Goal: Information Seeking & Learning: Learn about a topic

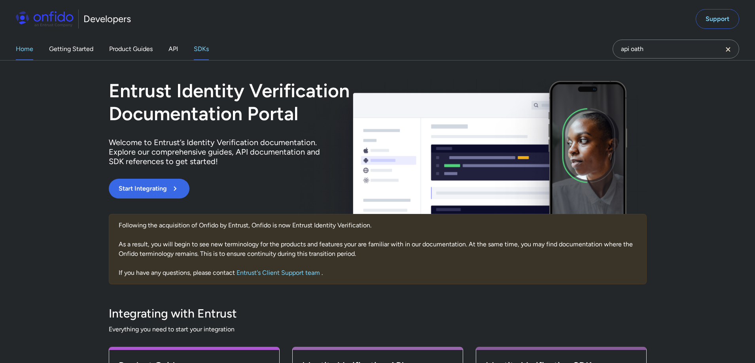
click at [200, 49] on link "SDKs" at bounding box center [201, 49] width 15 height 22
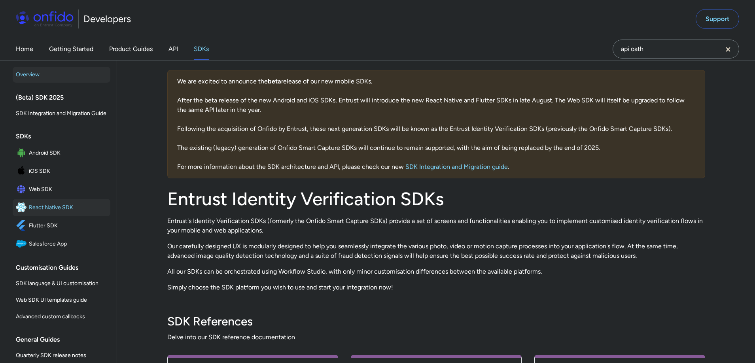
click at [62, 208] on span "React Native SDK" at bounding box center [68, 207] width 78 height 11
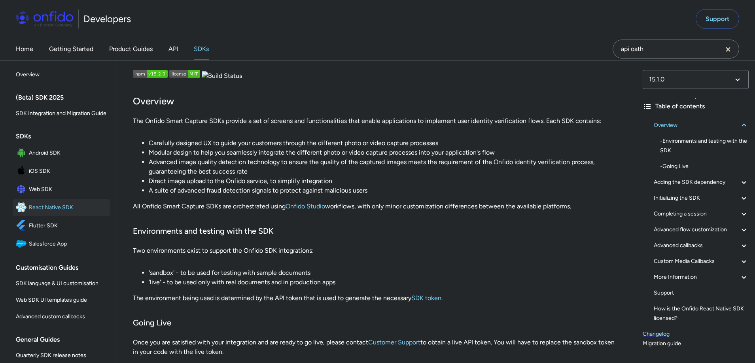
click at [659, 335] on link "Changelog" at bounding box center [696, 333] width 106 height 9
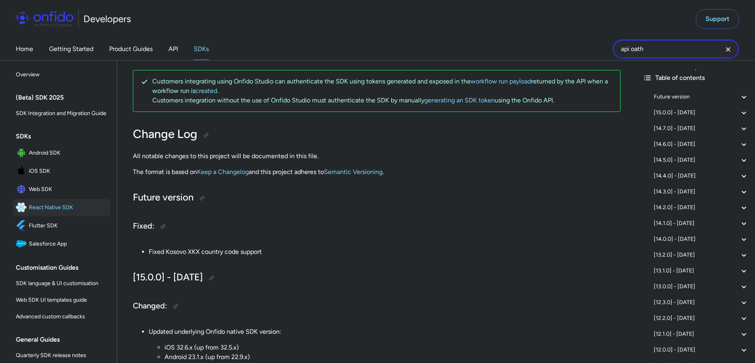
click at [679, 56] on input "api oath" at bounding box center [676, 49] width 127 height 19
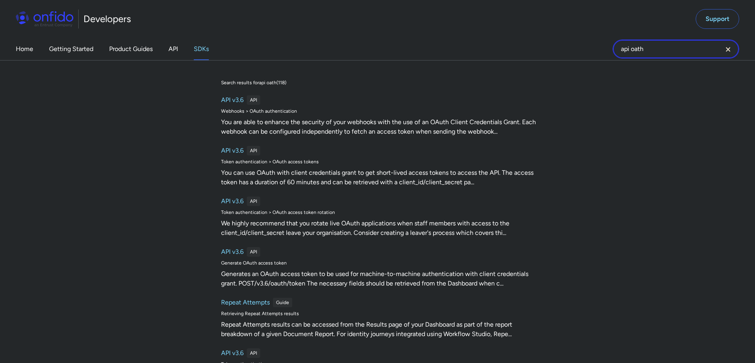
drag, startPoint x: 671, startPoint y: 53, endPoint x: 615, endPoint y: 51, distance: 56.2
click at [615, 51] on input "api oath" at bounding box center [676, 49] width 127 height 19
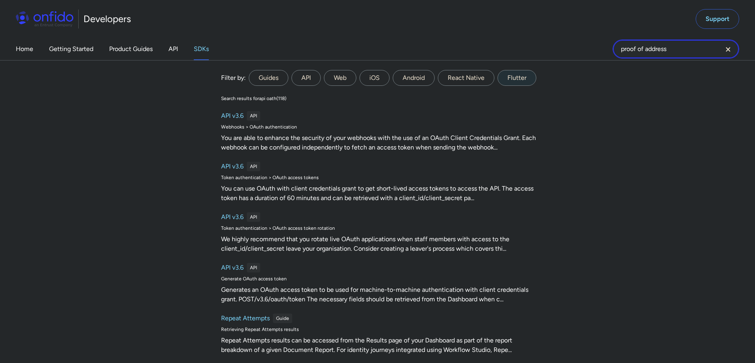
type input "proof of address"
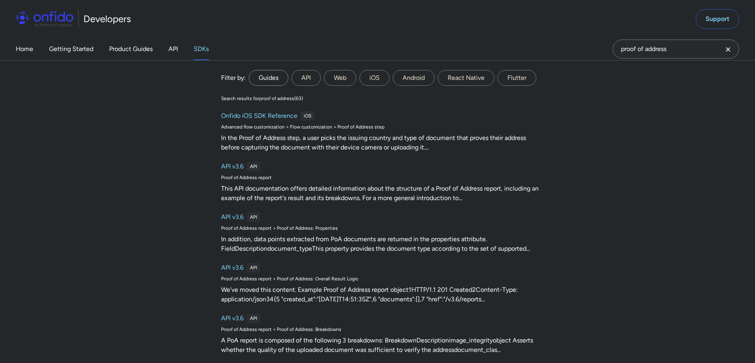
click at [266, 79] on label "Guides" at bounding box center [269, 78] width 40 height 16
click at [0, 0] on input "Guides" at bounding box center [0, 0] width 0 height 0
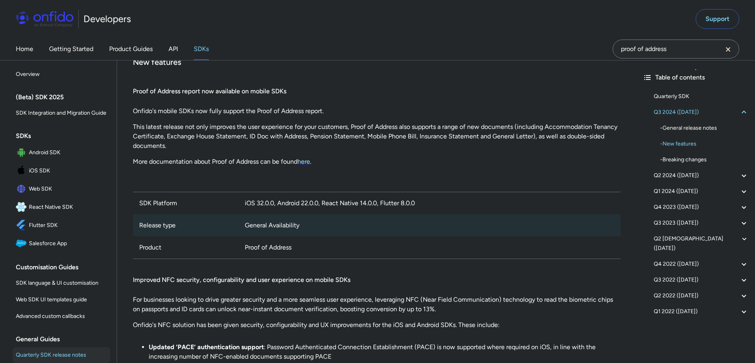
click at [308, 163] on link "here" at bounding box center [303, 162] width 13 height 8
